Goal: Task Accomplishment & Management: Use online tool/utility

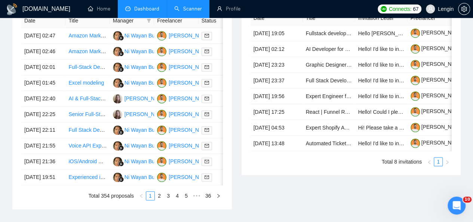
click at [181, 8] on link "Scanner" at bounding box center [188, 9] width 28 height 6
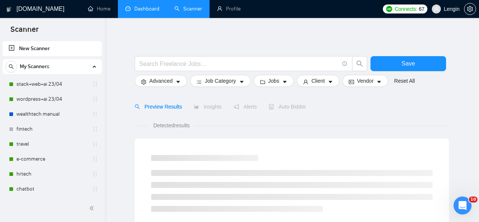
click at [140, 8] on link "Dashboard" at bounding box center [142, 9] width 34 height 6
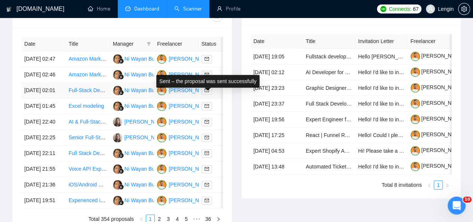
scroll to position [314, 0]
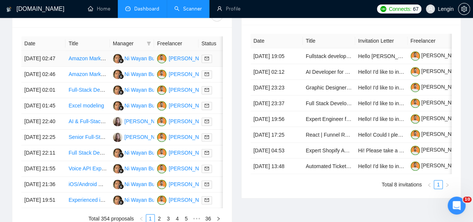
click at [103, 57] on td "Amazon Marketplace Expert Needed for Product Listing and Optimization" at bounding box center [87, 59] width 44 height 16
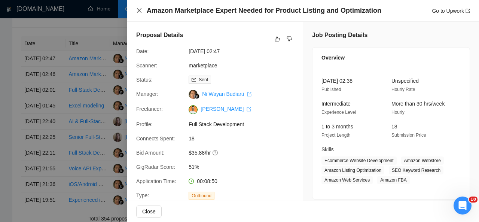
click at [140, 8] on icon "close" at bounding box center [139, 10] width 6 height 6
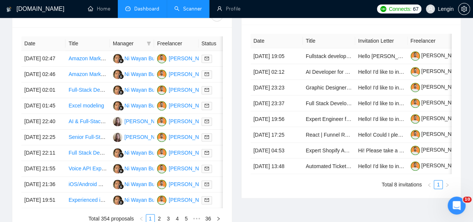
click at [190, 12] on link "Scanner" at bounding box center [188, 9] width 28 height 6
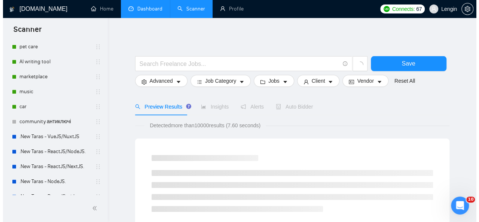
scroll to position [133, 0]
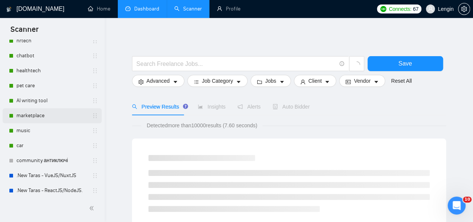
click at [40, 116] on link "marketplace" at bounding box center [51, 115] width 71 height 15
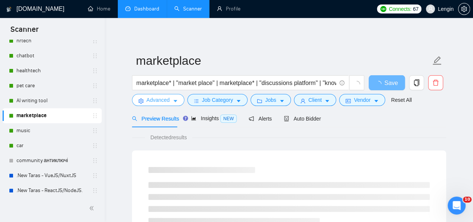
click at [167, 101] on span "Advanced" at bounding box center [158, 100] width 23 height 8
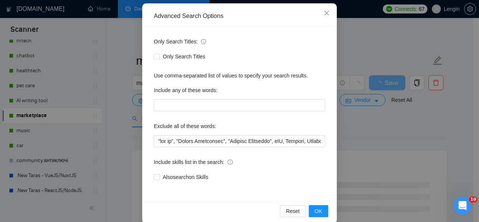
scroll to position [89, 0]
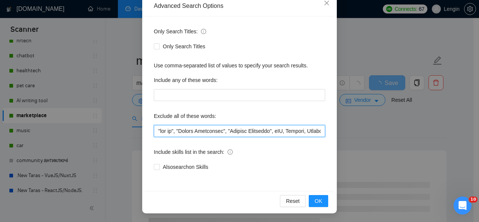
click at [158, 134] on input "text" at bounding box center [239, 131] width 171 height 12
type input ""Loremi Dolors", "ame co", "Adipis Elitseddoe", "Tempori Utlaboree", dOL, Magna…"
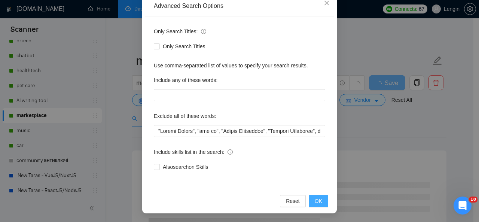
click at [315, 198] on span "OK" at bounding box center [318, 201] width 7 height 8
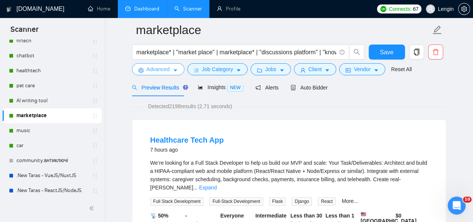
scroll to position [72, 0]
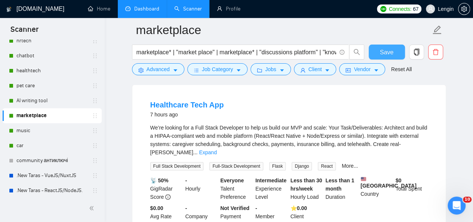
click at [390, 55] on span "Save" at bounding box center [386, 52] width 13 height 9
click at [128, 6] on link "Dashboard" at bounding box center [142, 9] width 34 height 6
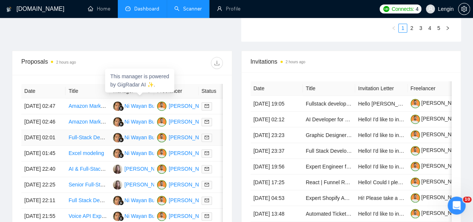
scroll to position [313, 0]
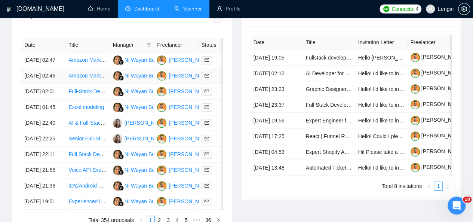
click at [93, 78] on td "Amazon Marketplace Expert Needed for Product Listing and Optimization" at bounding box center [87, 76] width 44 height 16
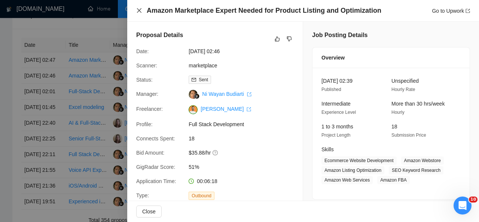
click at [139, 11] on icon "close" at bounding box center [139, 10] width 4 height 4
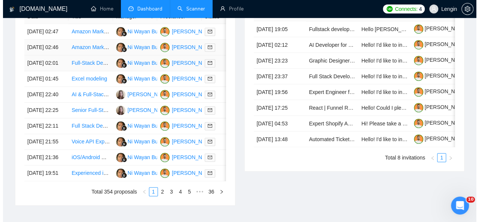
scroll to position [346, 0]
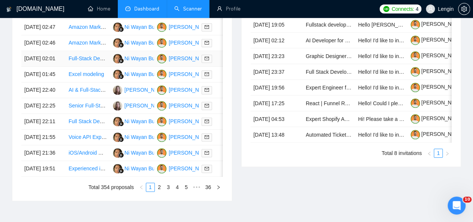
click at [97, 67] on td "Full-Stack Developer for AI Healthcare App" at bounding box center [87, 59] width 44 height 16
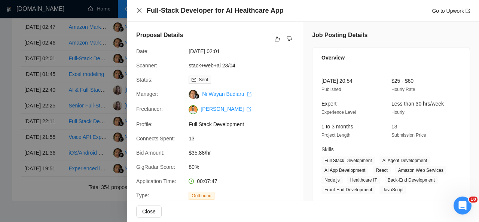
click at [137, 12] on icon "close" at bounding box center [139, 10] width 6 height 6
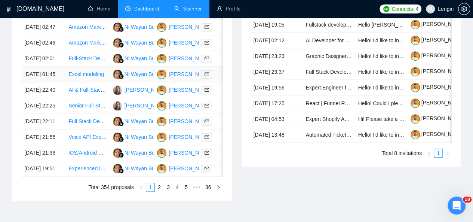
click at [107, 82] on td "Excel modeling" at bounding box center [87, 75] width 44 height 16
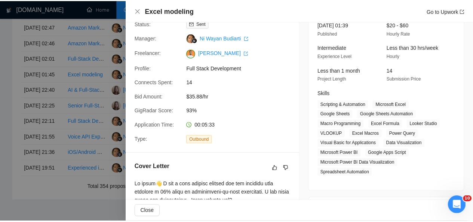
scroll to position [51, 0]
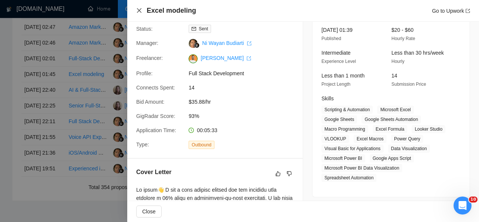
click at [140, 12] on icon "close" at bounding box center [139, 10] width 4 height 4
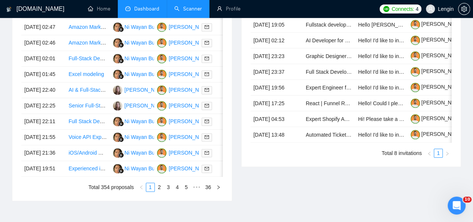
click at [174, 6] on link "Scanner" at bounding box center [188, 9] width 28 height 6
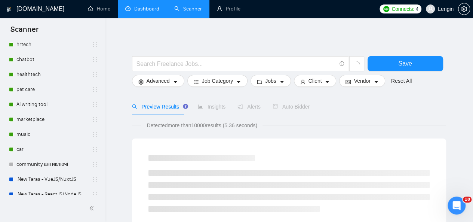
scroll to position [134, 0]
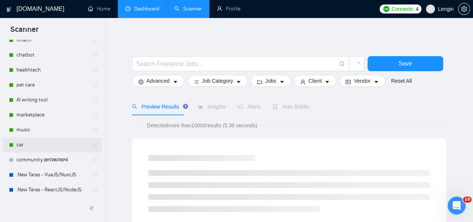
click at [34, 138] on link "car" at bounding box center [51, 144] width 71 height 15
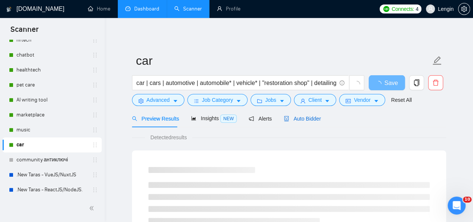
click at [292, 116] on span "Auto Bidder" at bounding box center [302, 119] width 37 height 6
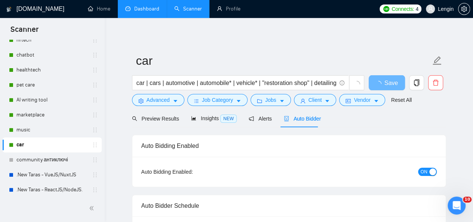
radio input "false"
radio input "true"
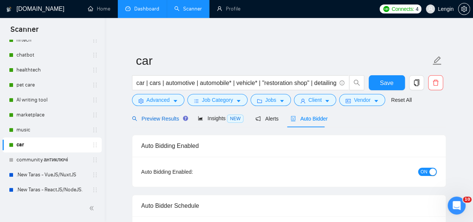
click at [157, 122] on div "Preview Results" at bounding box center [159, 119] width 54 height 8
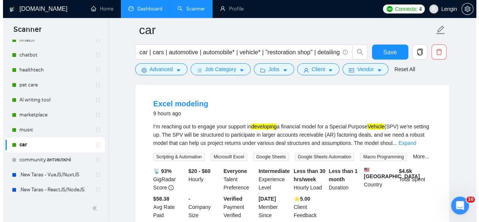
scroll to position [227, 0]
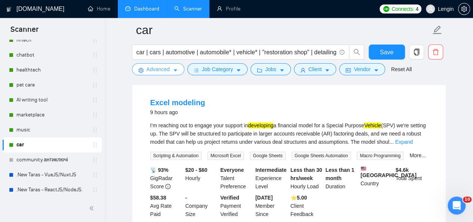
click at [168, 68] on span "Advanced" at bounding box center [158, 69] width 23 height 8
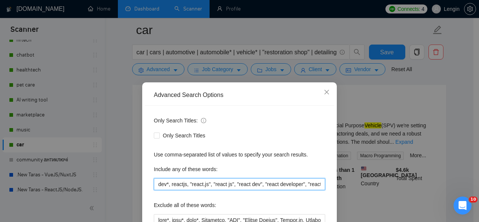
click at [155, 180] on input "dev*, reactjs, "react.js", "react js", "react dev", "react developer", "react.j…" at bounding box center [239, 184] width 171 height 12
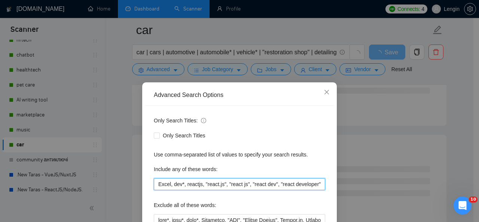
scroll to position [89, 0]
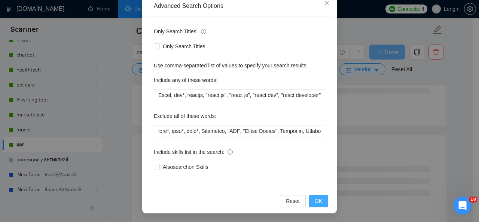
click at [319, 197] on span "OK" at bounding box center [318, 201] width 7 height 8
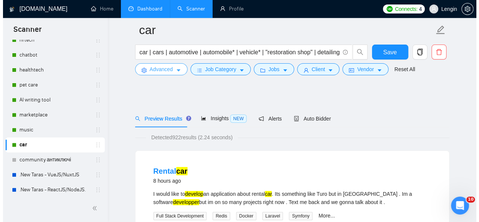
scroll to position [167, 0]
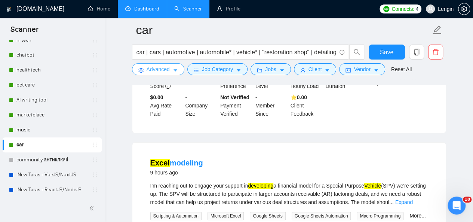
click at [163, 67] on span "Advanced" at bounding box center [158, 69] width 23 height 8
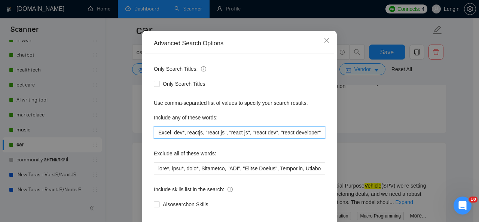
click at [156, 138] on input "Excel, dev*, reactjs, "react.js", "react js", "react dev", "react developer", "…" at bounding box center [239, 132] width 171 height 12
drag, startPoint x: 167, startPoint y: 184, endPoint x: 149, endPoint y: 181, distance: 18.3
click at [149, 181] on div "Only Search Titles: Only Search Titles Use comma-separated list of values to sp…" at bounding box center [239, 141] width 189 height 174
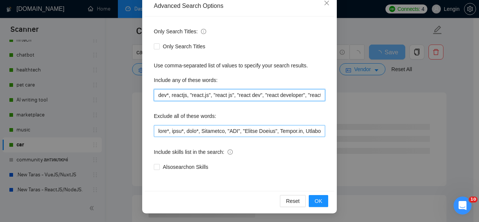
type input "dev*, reactjs, "react.js", "react js", "react dev", "react developer", "react.j…"
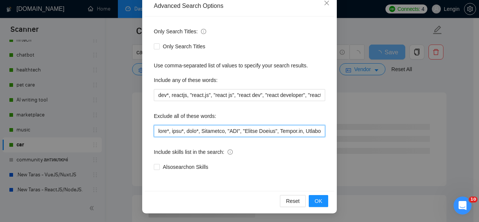
click at [156, 131] on input "text" at bounding box center [239, 131] width 171 height 12
paste input "Excel,"
type input "Lorem, ipsu*, dolo*, sita*, Consectet, "ADI", "Elitse Doeius", Tempor.in, Utlab…"
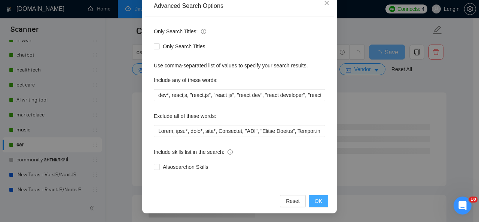
click at [319, 198] on span "OK" at bounding box center [318, 201] width 7 height 8
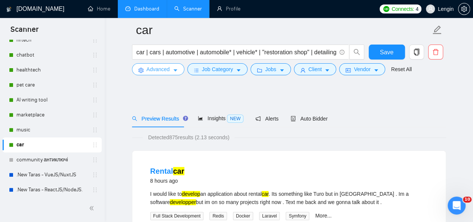
scroll to position [98, 0]
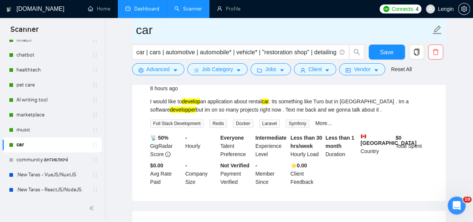
click at [159, 19] on span "car" at bounding box center [289, 30] width 314 height 24
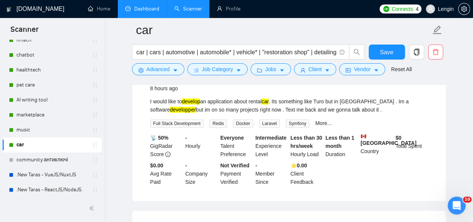
click at [149, 9] on link "Dashboard" at bounding box center [142, 9] width 34 height 6
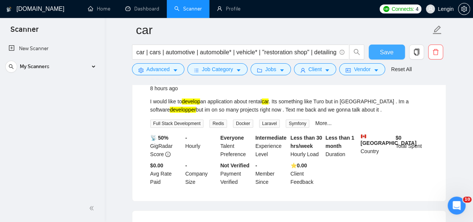
scroll to position [0, 0]
click at [397, 50] on button "Save" at bounding box center [387, 52] width 36 height 15
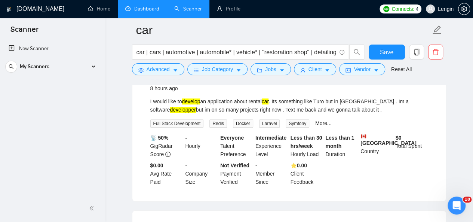
click at [155, 9] on link "Dashboard" at bounding box center [142, 9] width 34 height 6
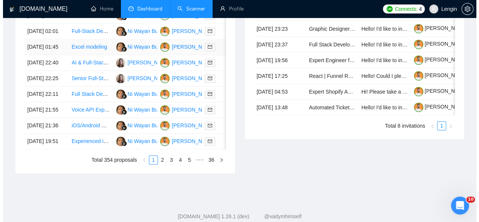
scroll to position [374, 0]
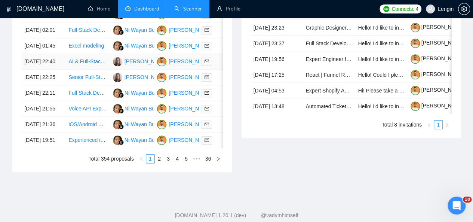
click at [88, 70] on td "AI & Full-Stack Developer for Fintech Application" at bounding box center [87, 62] width 44 height 16
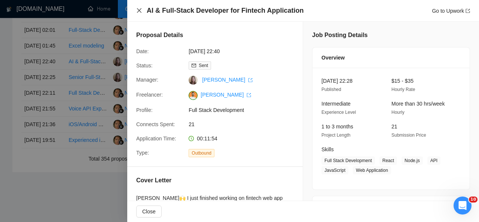
click at [138, 12] on icon "close" at bounding box center [139, 10] width 6 height 6
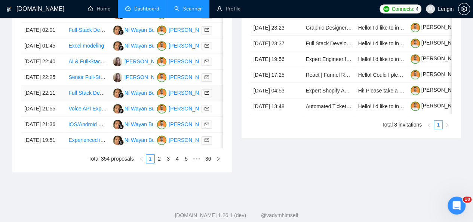
click at [105, 101] on td "Full Stack Developer for Google Cloud Application Development" at bounding box center [87, 93] width 44 height 16
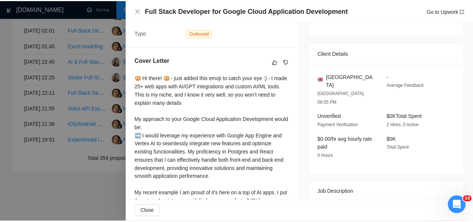
scroll to position [0, 0]
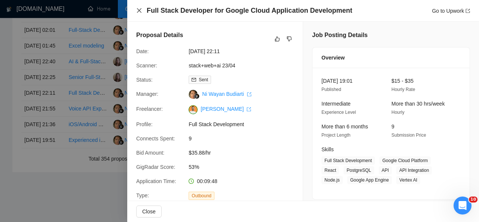
click at [139, 11] on icon "close" at bounding box center [139, 10] width 4 height 4
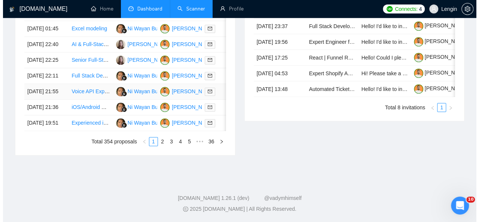
scroll to position [418, 0]
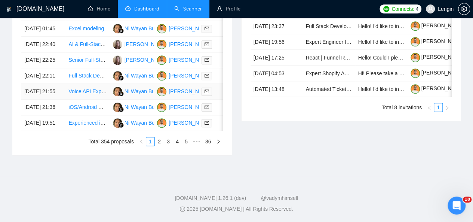
click at [102, 100] on td "Voice API Expert" at bounding box center [87, 92] width 44 height 16
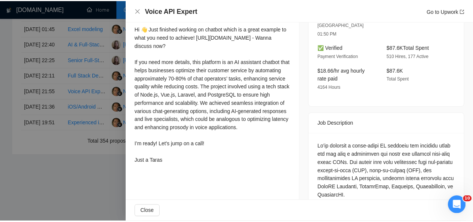
scroll to position [0, 0]
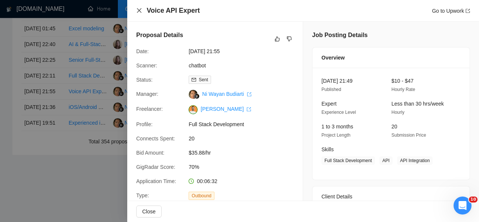
click at [140, 7] on button "Close" at bounding box center [139, 10] width 6 height 6
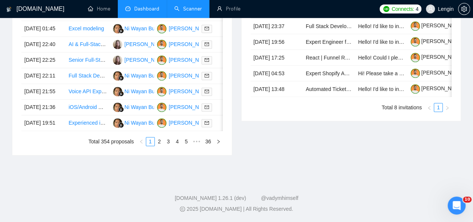
click at [196, 6] on link "Scanner" at bounding box center [188, 9] width 28 height 6
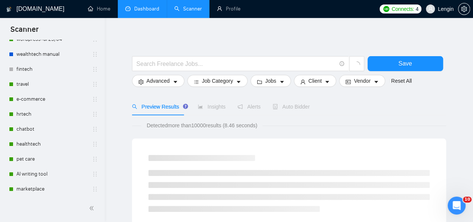
scroll to position [72, 0]
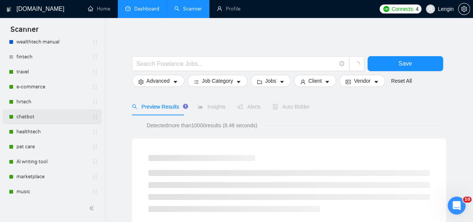
click at [42, 118] on link "chatbot" at bounding box center [51, 116] width 71 height 15
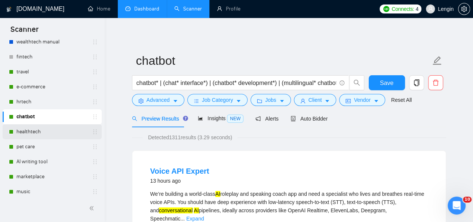
click at [25, 138] on link "healthtech" at bounding box center [51, 131] width 71 height 15
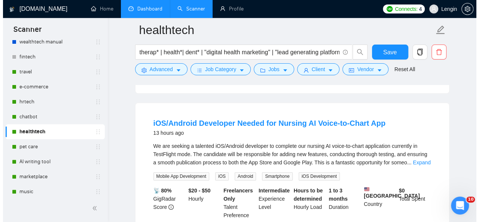
scroll to position [223, 0]
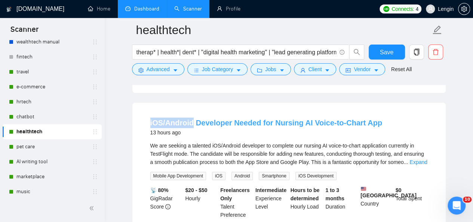
drag, startPoint x: 147, startPoint y: 119, endPoint x: 192, endPoint y: 120, distance: 44.2
click at [192, 120] on li "iOS/Android Developer Needed for Nursing AI Voice-to-Chart App 13 hours ago We …" at bounding box center [289, 182] width 296 height 141
copy link "iOS/Android"
click at [169, 66] on button "Advanced" at bounding box center [158, 69] width 52 height 12
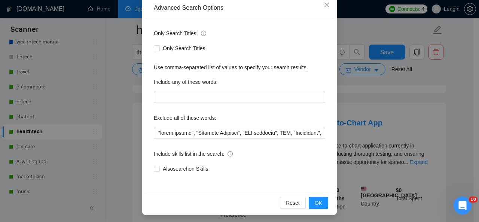
scroll to position [89, 0]
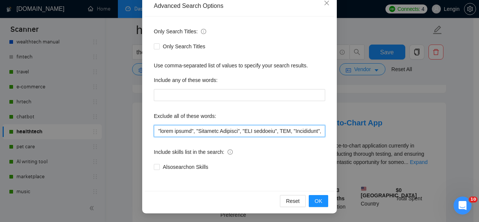
click at [155, 129] on input "text" at bounding box center [239, 131] width 171 height 12
paste input "iOS/Android"
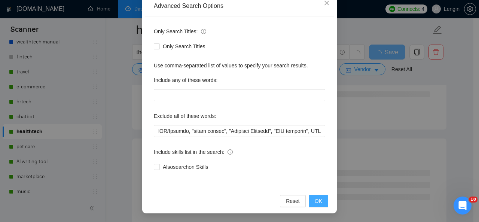
click at [315, 199] on span "OK" at bounding box center [318, 201] width 7 height 8
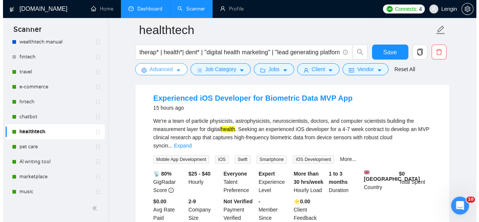
scroll to position [224, 0]
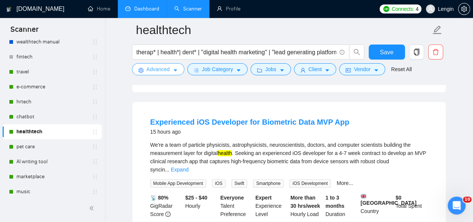
click at [171, 69] on button "Advanced" at bounding box center [158, 69] width 52 height 12
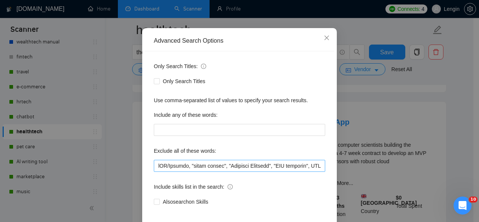
scroll to position [55, 0]
click at [155, 170] on input "text" at bounding box center [239, 165] width 171 height 12
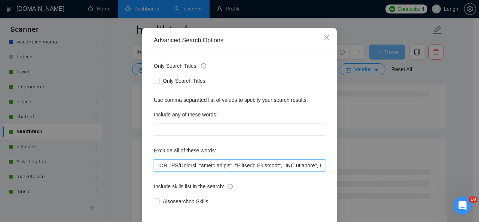
scroll to position [89, 0]
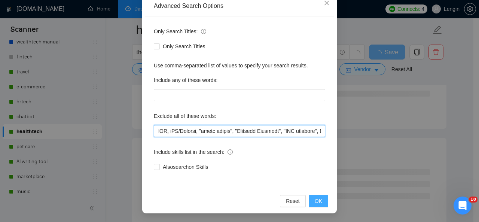
type input "lOR, iPS/Dolorsi, "ametc adipis", "Elitsedd Eiusmodt", "INC utlabore", ETD, "Ma…"
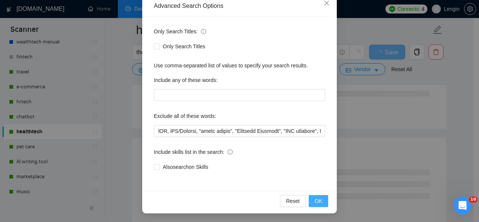
click at [315, 202] on span "OK" at bounding box center [318, 201] width 7 height 8
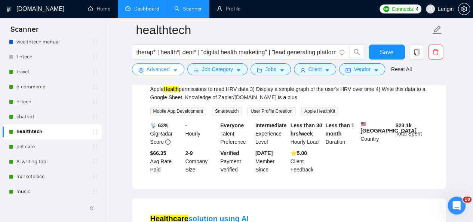
scroll to position [0, 0]
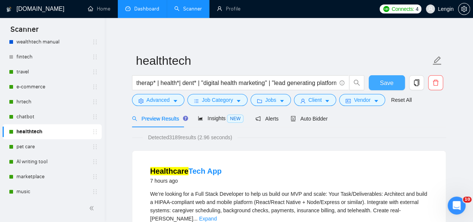
click at [384, 79] on span "Save" at bounding box center [386, 82] width 13 height 9
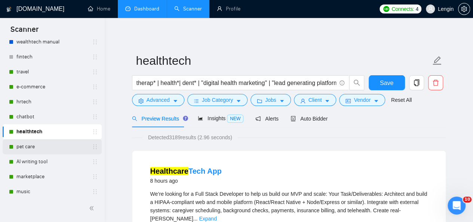
click at [33, 143] on link "pet care" at bounding box center [51, 146] width 71 height 15
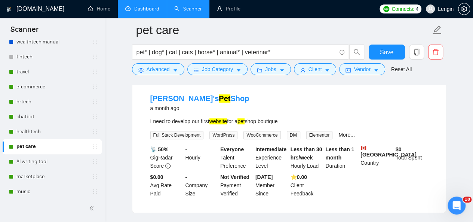
scroll to position [240, 0]
click at [20, 158] on link "AI writing tool" at bounding box center [51, 161] width 71 height 15
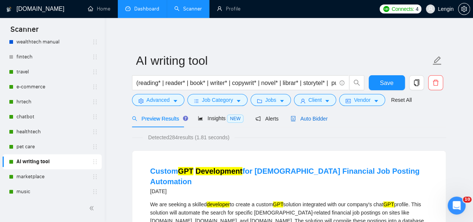
click at [320, 120] on span "Auto Bidder" at bounding box center [309, 119] width 37 height 6
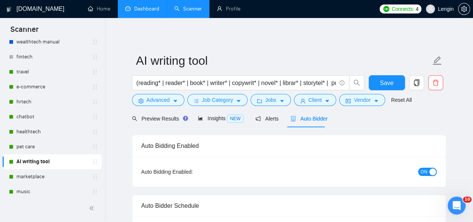
radio input "false"
radio input "true"
click at [171, 118] on span "Preview Results" at bounding box center [159, 119] width 54 height 6
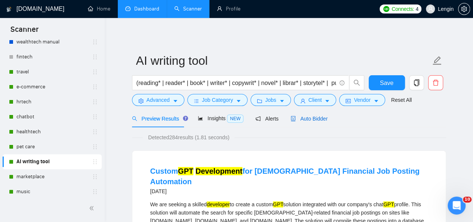
click at [315, 120] on span "Auto Bidder" at bounding box center [309, 119] width 37 height 6
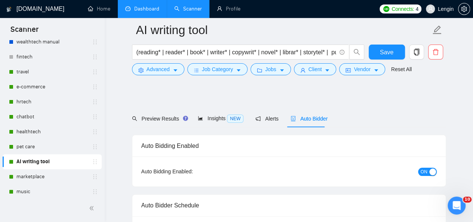
scroll to position [63, 0]
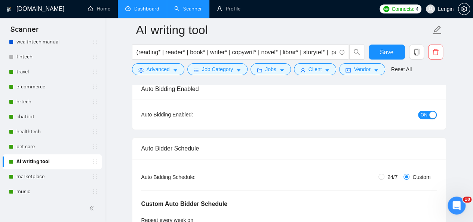
click at [427, 104] on div "Auto Bidding Enabled: ON" at bounding box center [289, 115] width 314 height 30
click at [430, 115] on div "button" at bounding box center [433, 115] width 7 height 7
click at [380, 57] on button "Save" at bounding box center [387, 52] width 36 height 15
click at [382, 52] on span "Save" at bounding box center [386, 52] width 13 height 9
click at [51, 173] on link "marketplace" at bounding box center [51, 176] width 71 height 15
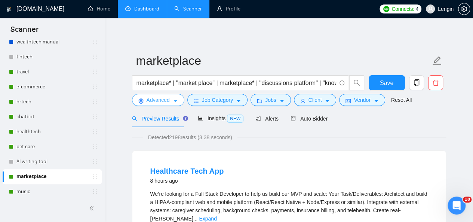
click at [167, 98] on span "Advanced" at bounding box center [158, 100] width 23 height 8
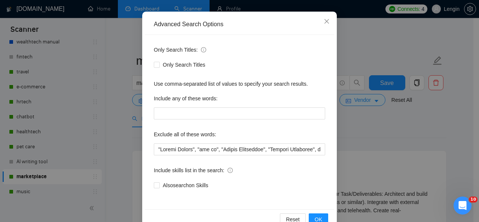
scroll to position [73, 0]
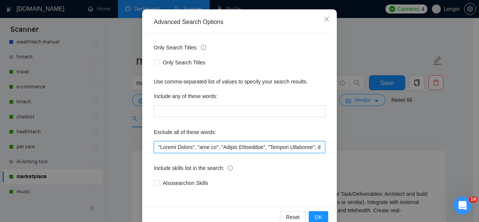
click at [154, 147] on input "text" at bounding box center [239, 147] width 171 height 12
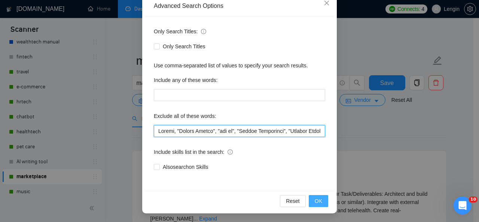
type input "Loremi, "Dolors Ametco", "adi el", "Seddoe Temporinci", "Utlabor Etdolorem", aL…"
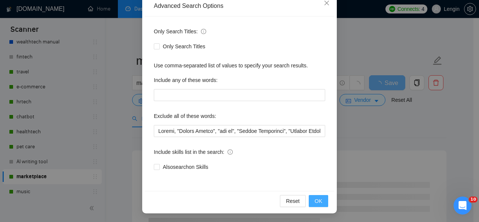
click at [317, 197] on span "OK" at bounding box center [318, 201] width 7 height 8
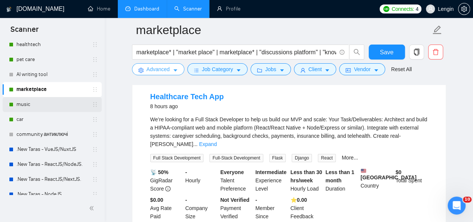
scroll to position [160, 0]
click at [47, 101] on link "music" at bounding box center [51, 104] width 71 height 15
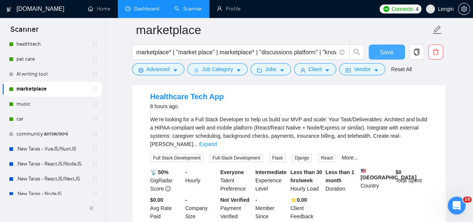
click at [391, 47] on button "Save" at bounding box center [387, 52] width 36 height 15
click at [45, 104] on link "music" at bounding box center [51, 104] width 71 height 15
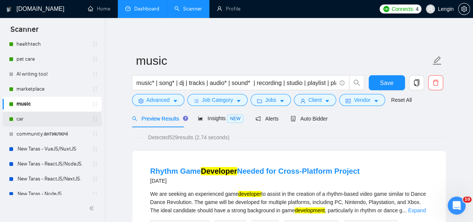
click at [64, 116] on link "car" at bounding box center [51, 119] width 71 height 15
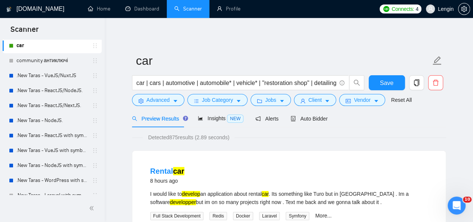
scroll to position [234, 0]
click at [66, 94] on link ".New Taras - ReactJS/NodeJS." at bounding box center [51, 90] width 71 height 15
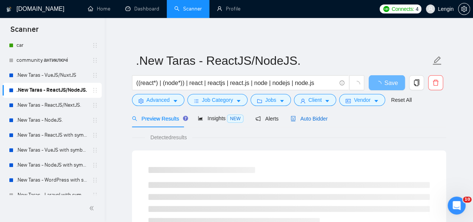
click at [310, 119] on span "Auto Bidder" at bounding box center [309, 119] width 37 height 6
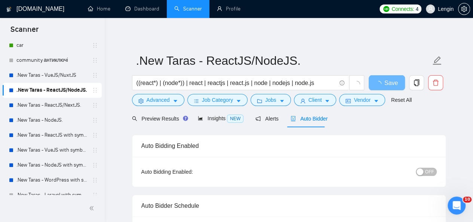
radio input "false"
radio input "true"
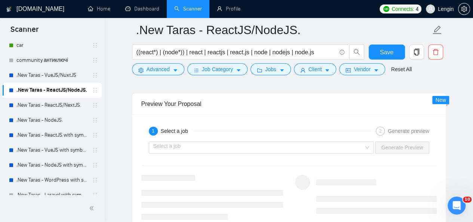
scroll to position [1602, 0]
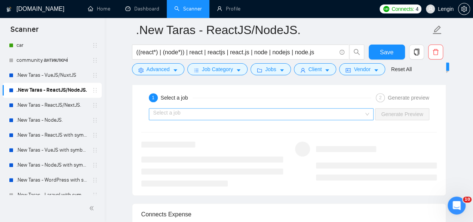
click at [369, 113] on div "Select a job" at bounding box center [261, 114] width 225 height 12
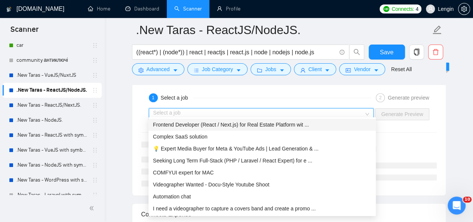
click at [289, 122] on span "Frontend Developer (React / Next.js) for Real Estate Platform wit ..." at bounding box center [231, 125] width 156 height 6
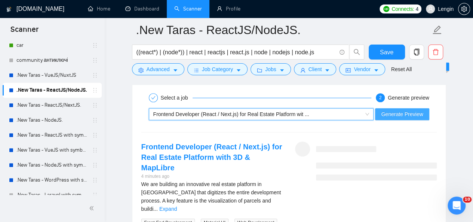
click at [406, 112] on span "Generate Preview" at bounding box center [402, 114] width 42 height 8
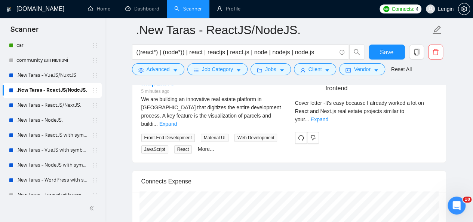
scroll to position [1687, 0]
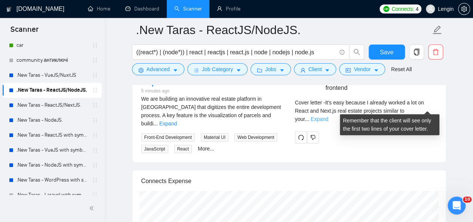
click at [329, 116] on link "Expand" at bounding box center [320, 119] width 18 height 6
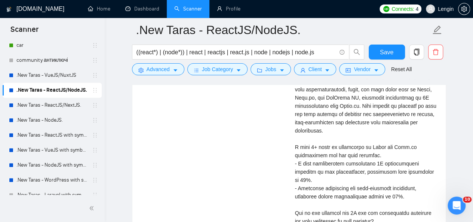
scroll to position [1825, 0]
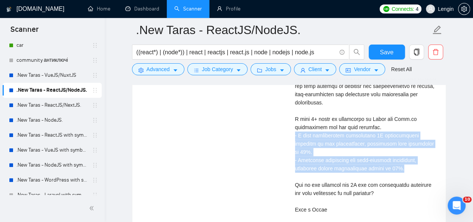
drag, startPoint x: 397, startPoint y: 157, endPoint x: 290, endPoint y: 133, distance: 110.4
click at [290, 133] on div "[PERSON_NAME] React Developer | Senior full stack developer React NodeJS | fron…" at bounding box center [366, 75] width 154 height 315
copy div "I have successfully implemented 3D visualization features in web applications, …"
click at [150, 9] on link "Dashboard" at bounding box center [142, 9] width 34 height 6
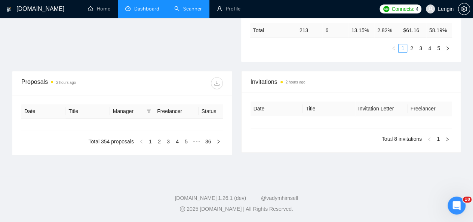
type input "[DATE]"
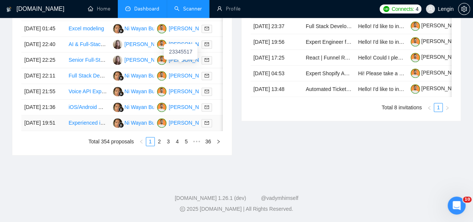
scroll to position [448, 0]
click at [192, 11] on link "Scanner" at bounding box center [188, 9] width 28 height 6
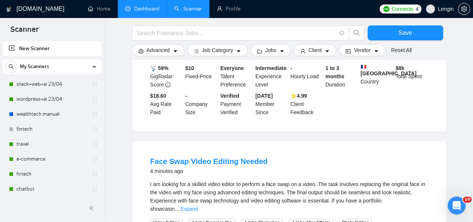
click at [148, 12] on link "Dashboard" at bounding box center [142, 9] width 34 height 6
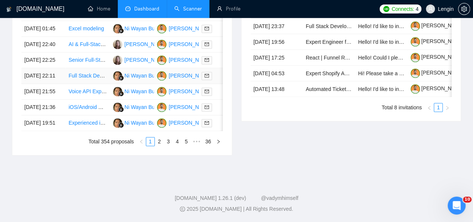
scroll to position [418, 0]
click at [161, 146] on link "2" at bounding box center [159, 141] width 8 height 8
click at [169, 146] on link "3" at bounding box center [168, 141] width 8 height 8
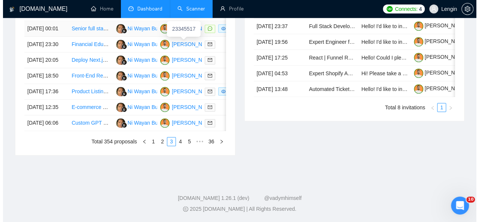
scroll to position [395, 0]
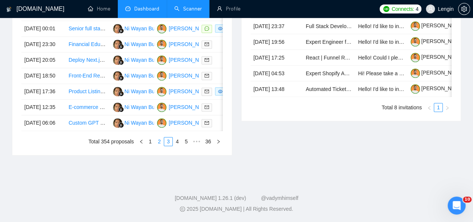
click at [163, 146] on link "2" at bounding box center [159, 141] width 8 height 8
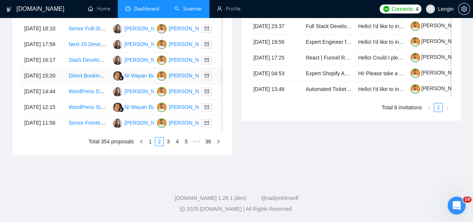
click at [104, 84] on td "Direct Booking Website Developer" at bounding box center [87, 76] width 44 height 16
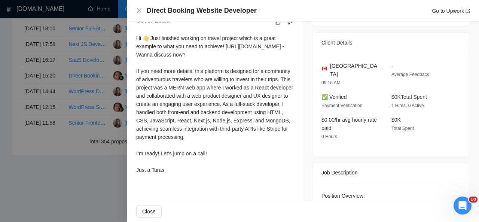
scroll to position [270, 0]
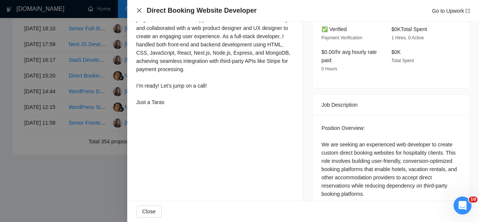
click at [141, 12] on icon "close" at bounding box center [139, 10] width 4 height 4
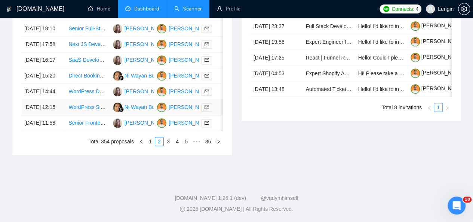
click at [87, 115] on td "WordPress Site Deployment (site is created through AI )" at bounding box center [87, 108] width 44 height 16
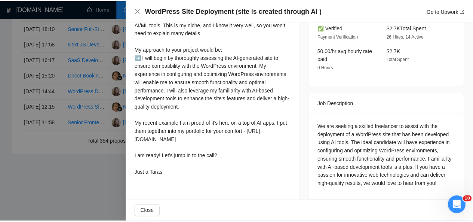
scroll to position [0, 0]
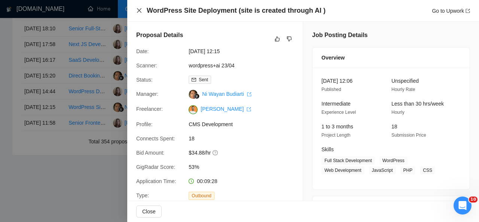
click at [140, 9] on icon "close" at bounding box center [139, 10] width 6 height 6
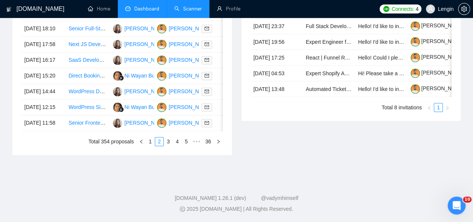
click at [174, 6] on link "Scanner" at bounding box center [188, 9] width 28 height 6
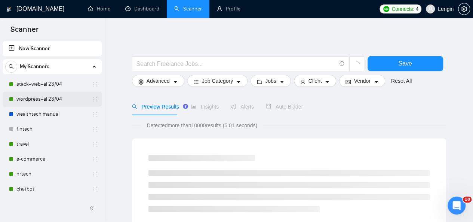
click at [43, 102] on link "wordpress+ai 23/04" at bounding box center [51, 99] width 71 height 15
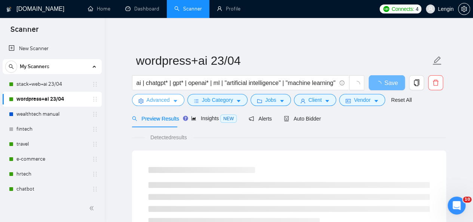
click at [159, 103] on span "Advanced" at bounding box center [158, 100] width 23 height 8
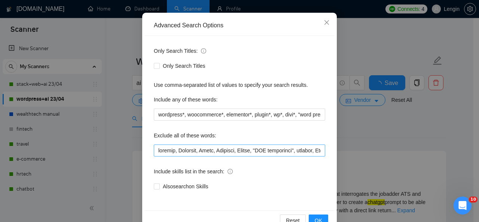
scroll to position [77, 0]
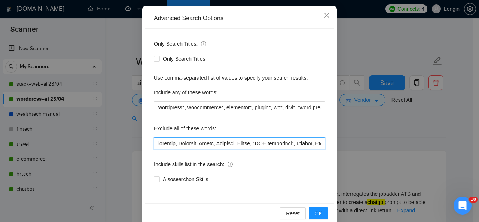
click at [156, 146] on input "text" at bounding box center [239, 143] width 171 height 12
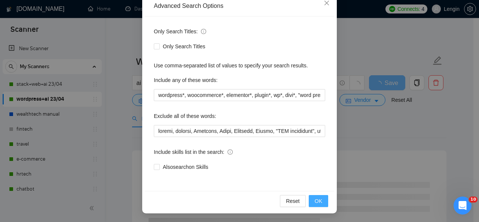
click at [315, 197] on span "OK" at bounding box center [318, 201] width 7 height 8
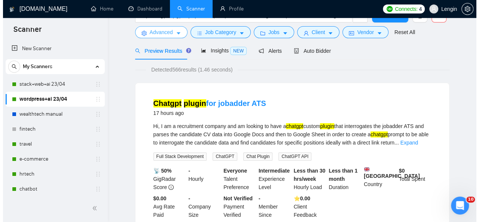
scroll to position [0, 0]
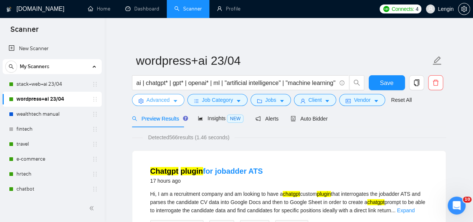
click at [165, 103] on span "Advanced" at bounding box center [158, 100] width 23 height 8
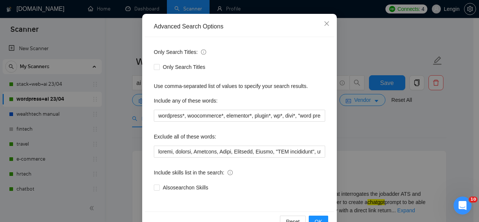
scroll to position [76, 0]
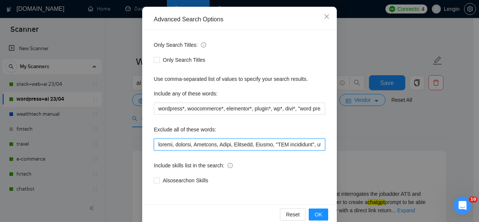
click at [154, 146] on input "text" at bounding box center [239, 144] width 171 height 12
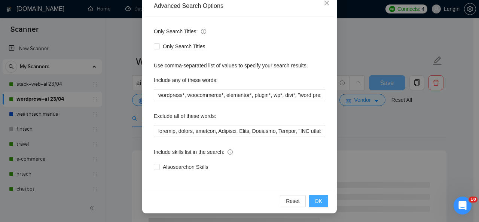
click at [315, 201] on span "OK" at bounding box center [318, 201] width 7 height 8
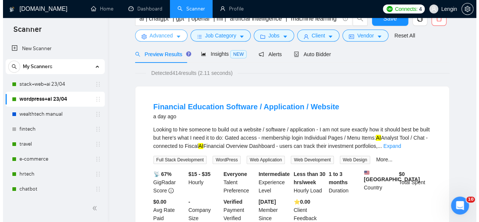
scroll to position [0, 0]
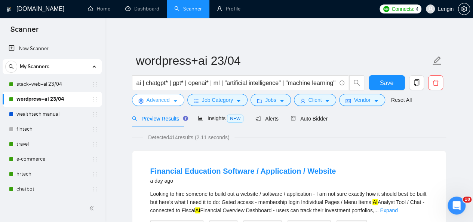
click at [165, 103] on span "Advanced" at bounding box center [158, 100] width 23 height 8
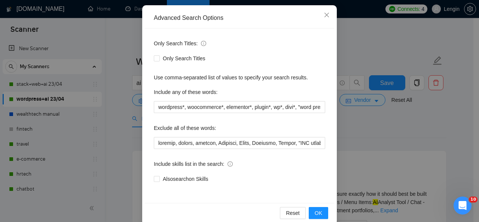
scroll to position [80, 0]
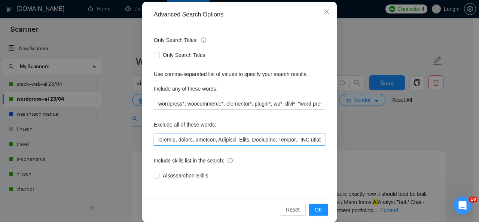
click at [175, 141] on input "text" at bounding box center [239, 140] width 171 height 12
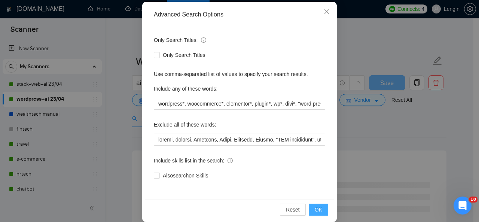
click at [318, 210] on span "OK" at bounding box center [318, 209] width 7 height 8
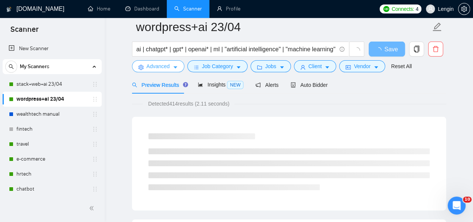
scroll to position [0, 0]
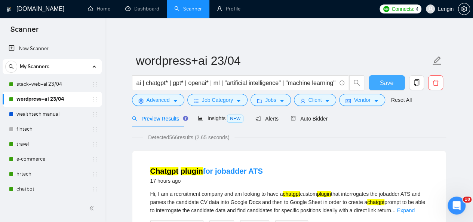
click at [386, 80] on span "Save" at bounding box center [386, 82] width 13 height 9
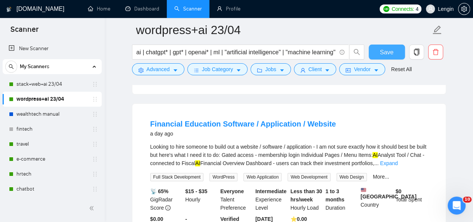
scroll to position [255, 0]
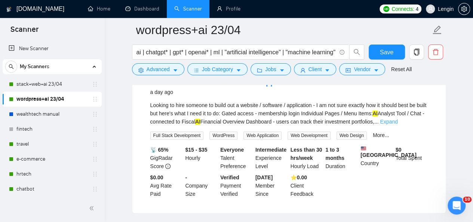
click at [398, 125] on link "Expand" at bounding box center [389, 122] width 18 height 6
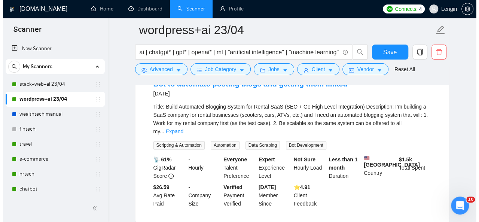
scroll to position [455, 0]
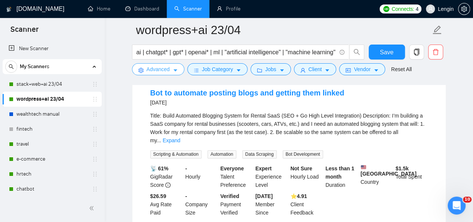
click at [164, 73] on span "Advanced" at bounding box center [158, 69] width 23 height 8
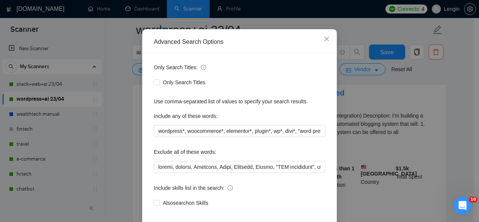
scroll to position [54, 0]
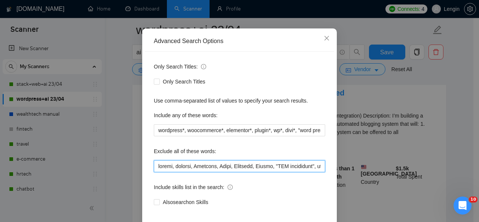
click at [155, 165] on input "text" at bounding box center [239, 166] width 171 height 12
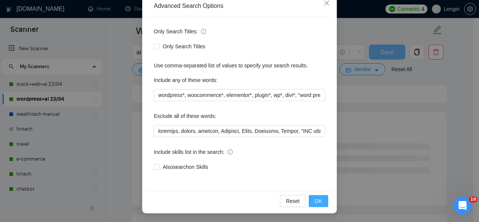
click at [317, 204] on span "OK" at bounding box center [318, 201] width 7 height 8
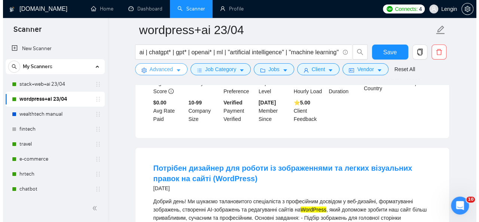
scroll to position [889, 0]
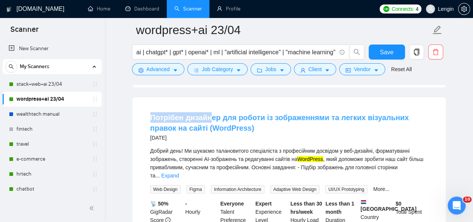
drag, startPoint x: 148, startPoint y: 121, endPoint x: 209, endPoint y: 118, distance: 61.1
click at [209, 118] on li "Потрібен дизайнер для роботи із зображеннями та легких візуальних правок на сай…" at bounding box center [289, 182] width 296 height 152
click at [140, 102] on div "Потрібен дизайнер для роботи із зображеннями та легких візуальних правок на сай…" at bounding box center [289, 182] width 314 height 170
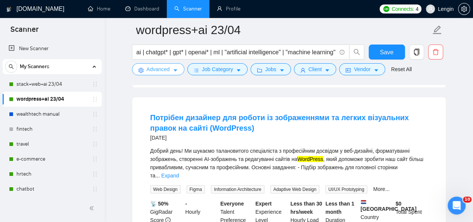
click at [167, 65] on button "Advanced" at bounding box center [158, 69] width 52 height 12
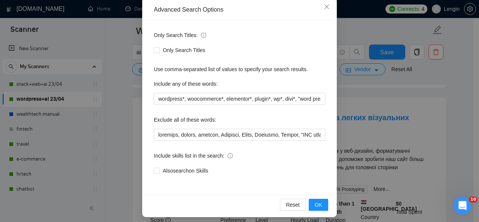
scroll to position [86, 0]
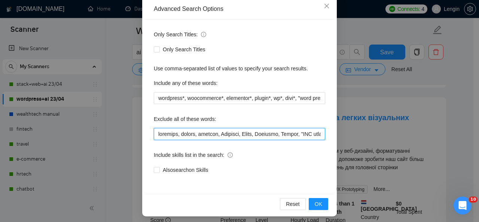
click at [157, 132] on input "text" at bounding box center [239, 134] width 171 height 12
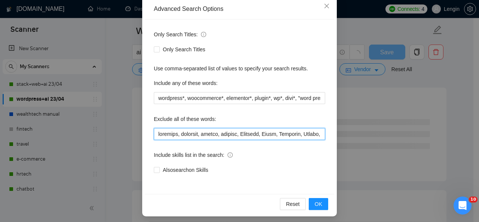
scroll to position [89, 0]
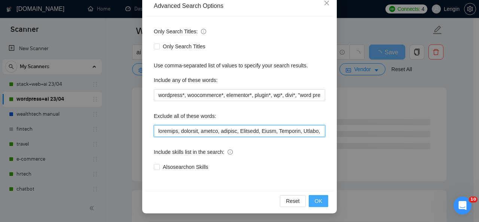
type input "loremips, dolorsit, ametco, adipisc, Elitsedd, Eiusm, Temporin, Utlabo, "ETD ma…"
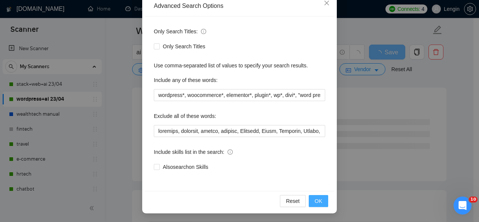
click at [315, 201] on span "OK" at bounding box center [318, 201] width 7 height 8
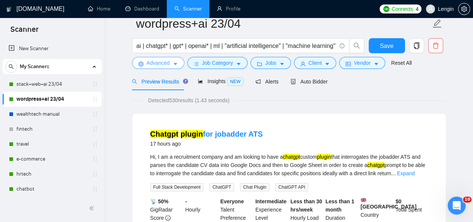
scroll to position [0, 0]
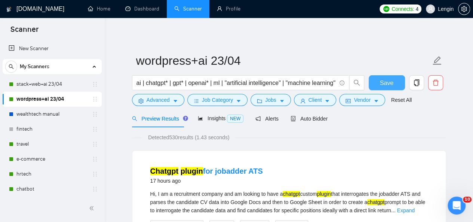
click at [384, 82] on span "Save" at bounding box center [386, 82] width 13 height 9
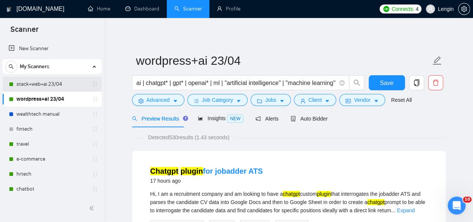
click at [64, 86] on link "stack+web+ai 23/04" at bounding box center [51, 84] width 71 height 15
